Goal: Check status

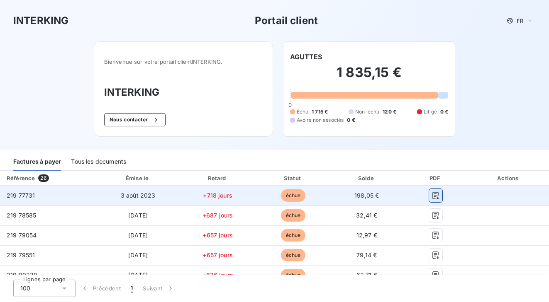
click at [431, 198] on icon "button" at bounding box center [435, 196] width 8 height 8
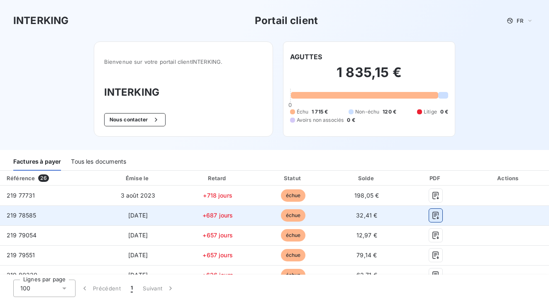
click at [432, 215] on icon "button" at bounding box center [435, 215] width 6 height 7
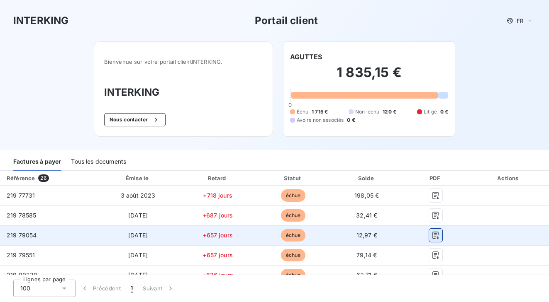
click at [429, 240] on button "button" at bounding box center [435, 235] width 13 height 13
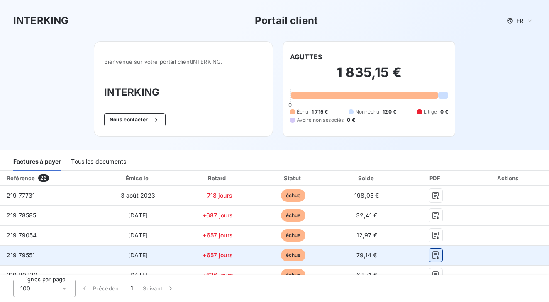
click at [432, 251] on button "button" at bounding box center [435, 255] width 13 height 13
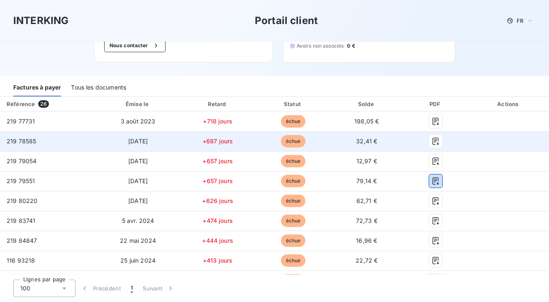
scroll to position [76, 0]
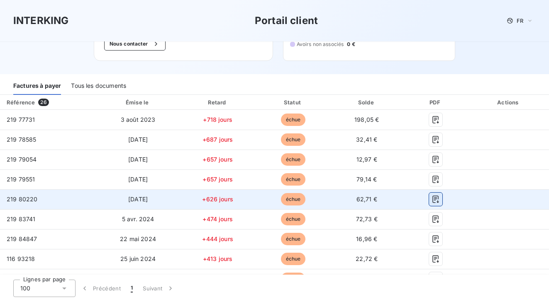
click at [432, 200] on icon "button" at bounding box center [435, 199] width 6 height 7
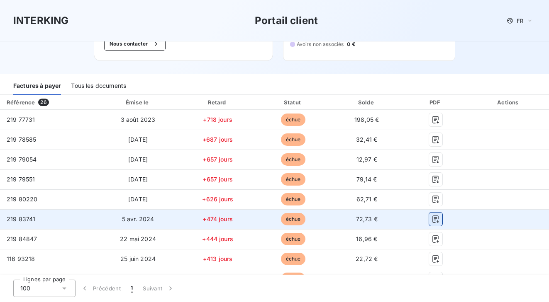
click at [431, 219] on icon "button" at bounding box center [435, 219] width 8 height 8
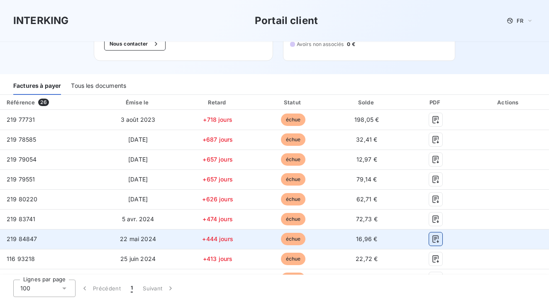
click at [431, 241] on icon "button" at bounding box center [435, 239] width 8 height 8
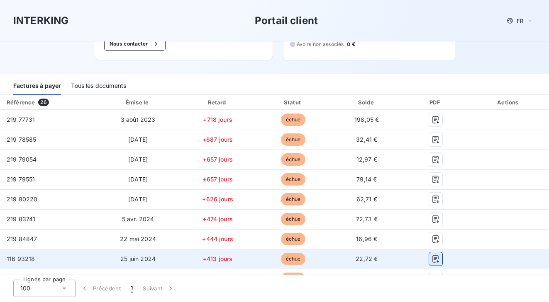
click at [432, 261] on icon "button" at bounding box center [435, 258] width 6 height 7
